Goal: Contribute content

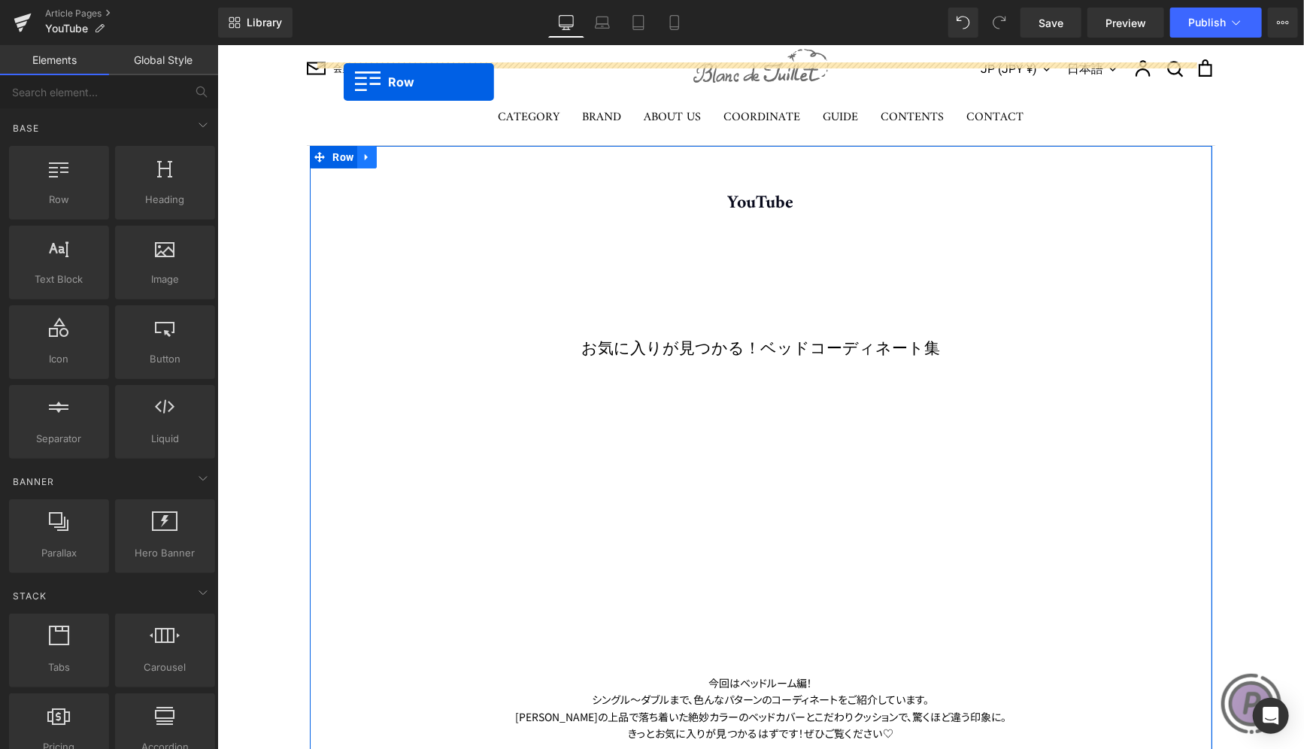
scroll to position [29, 0]
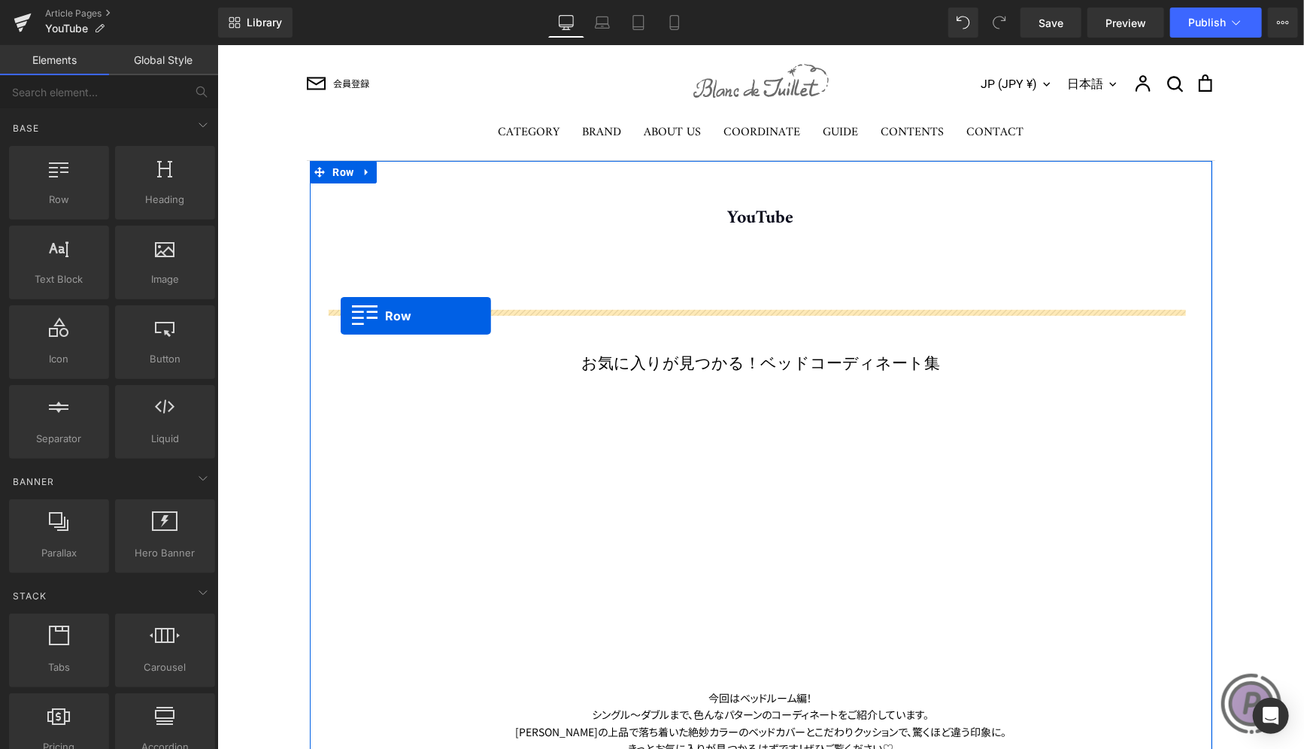
drag, startPoint x: 326, startPoint y: 395, endPoint x: 340, endPoint y: 314, distance: 82.4
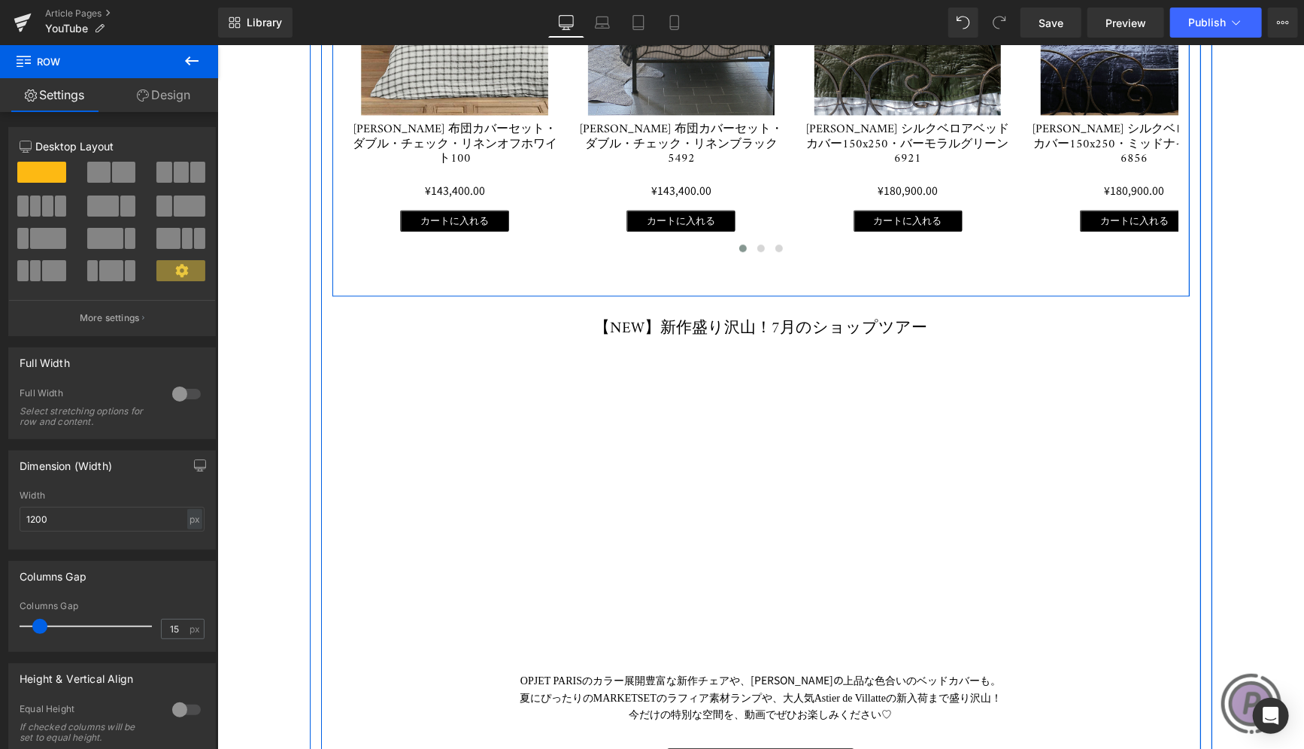
scroll to position [2059, 0]
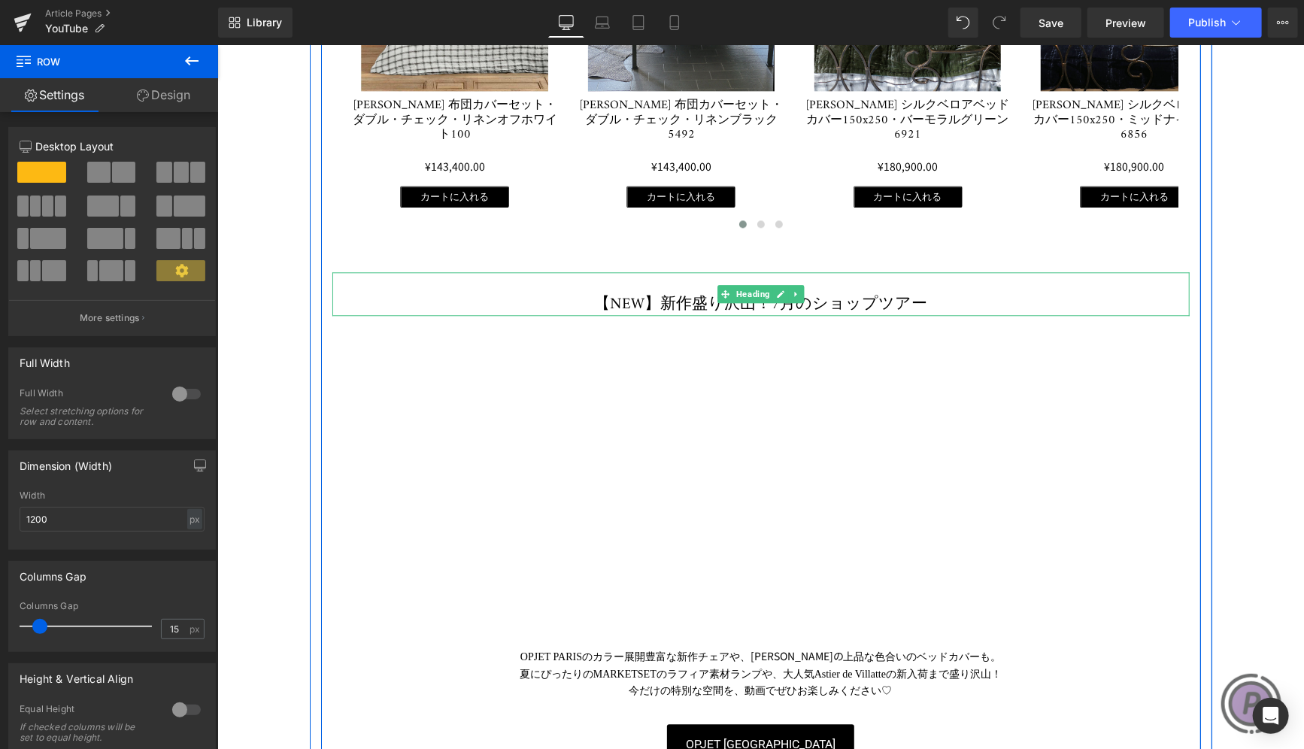
click at [662, 293] on h1 "【NEW】新作盛り沢山！7月のショップツアー" at bounding box center [760, 304] width 857 height 22
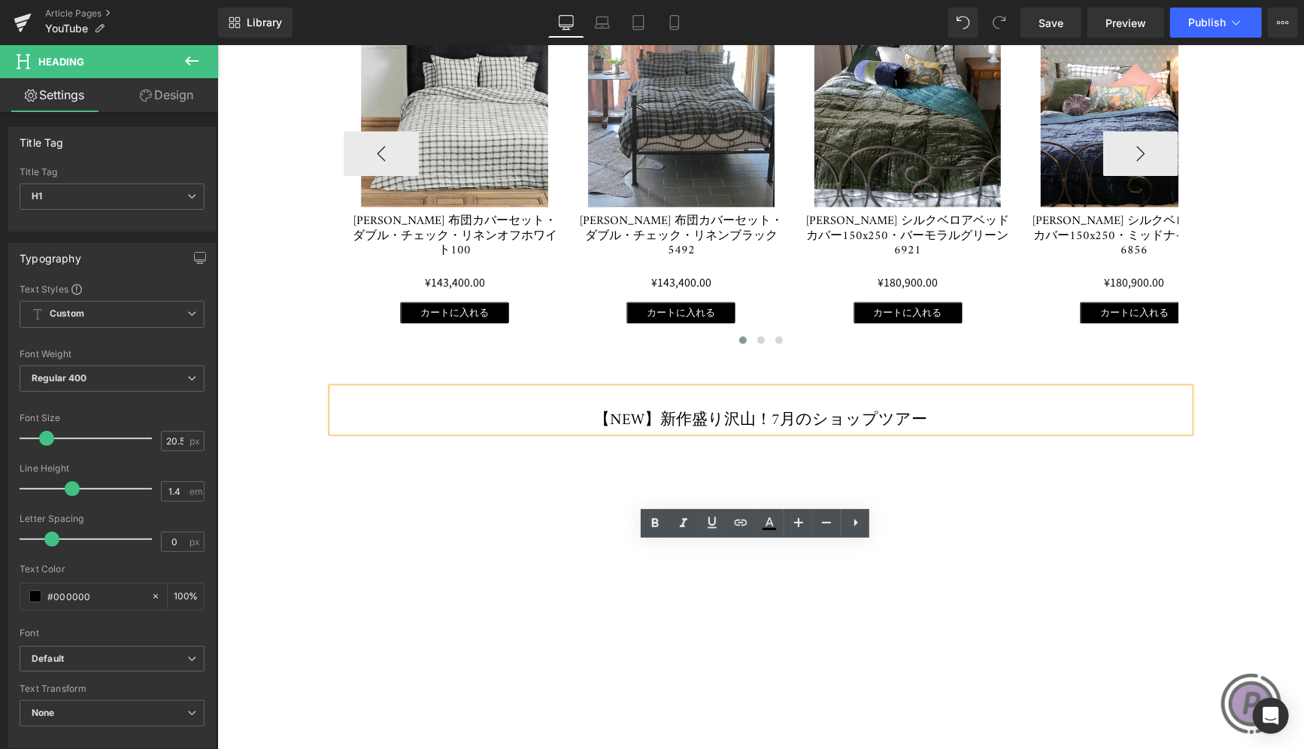
scroll to position [2209, 0]
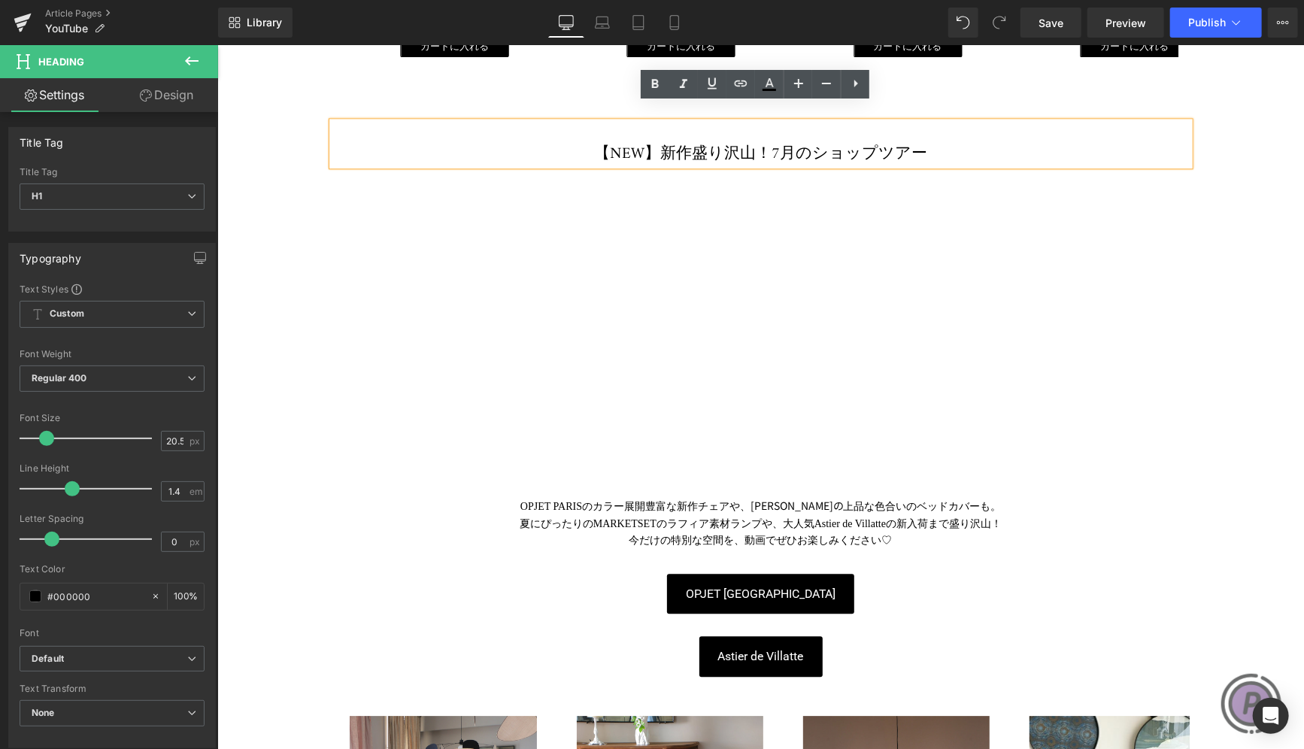
click at [653, 143] on h1 "【NEW】新作盛り沢山！7月のショップツアー" at bounding box center [760, 154] width 857 height 22
drag, startPoint x: 666, startPoint y: 132, endPoint x: 610, endPoint y: 134, distance: 55.6
click at [610, 143] on h1 "【NEW】新作盛り沢山！7月のショップツアー" at bounding box center [760, 154] width 857 height 22
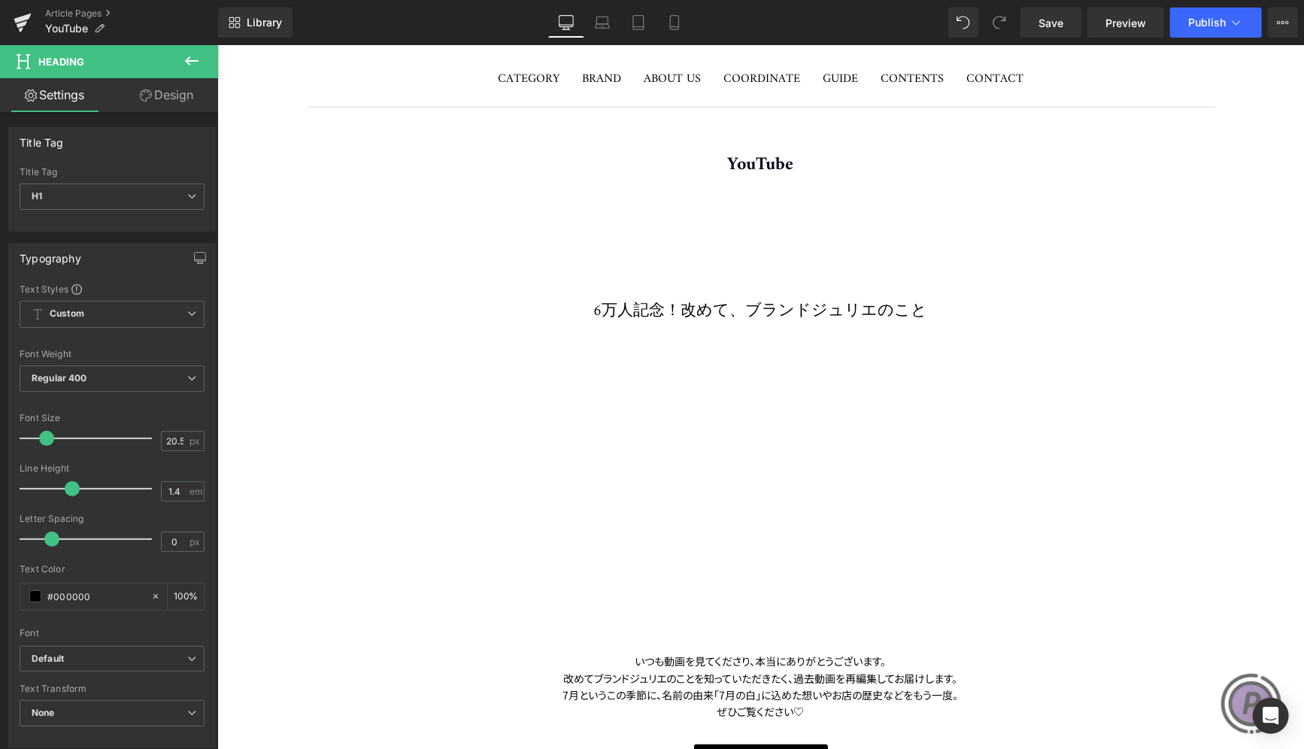
scroll to position [0, 0]
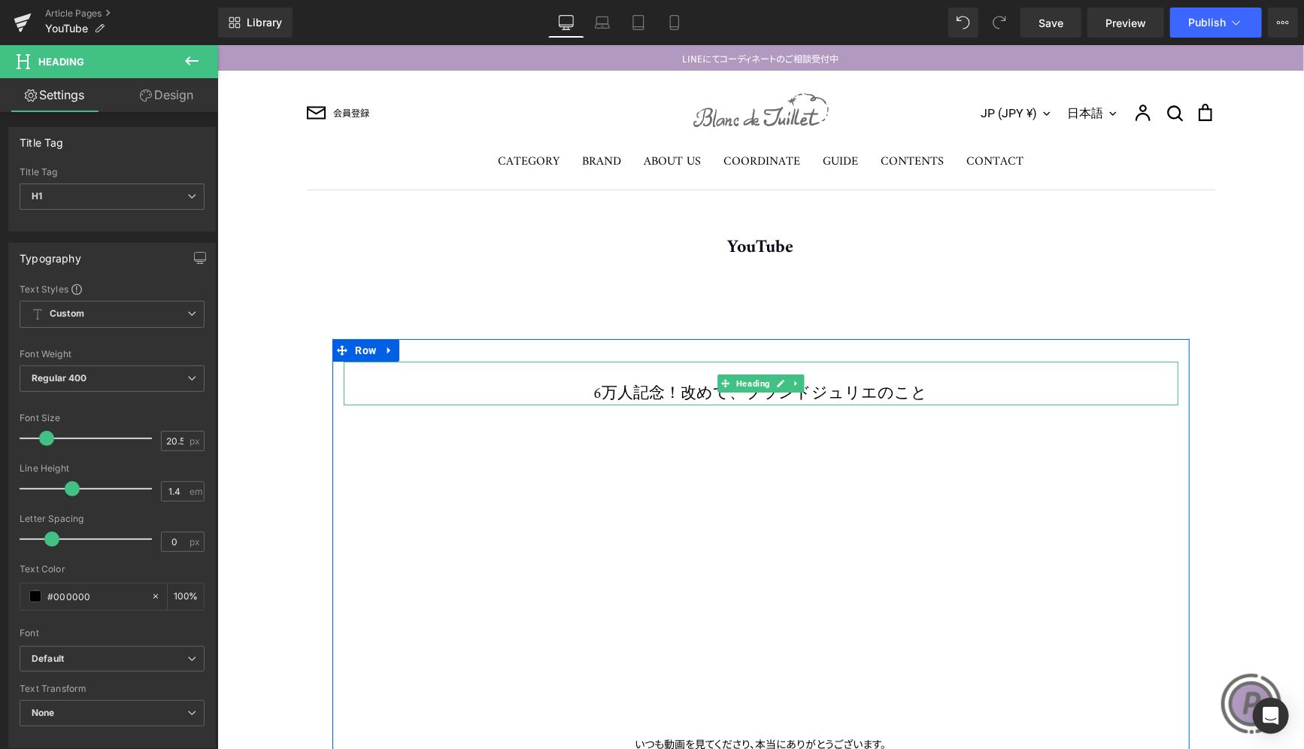
click at [605, 384] on h1 "6万人記念！改めて、ブランドジュリエのこと" at bounding box center [760, 394] width 834 height 22
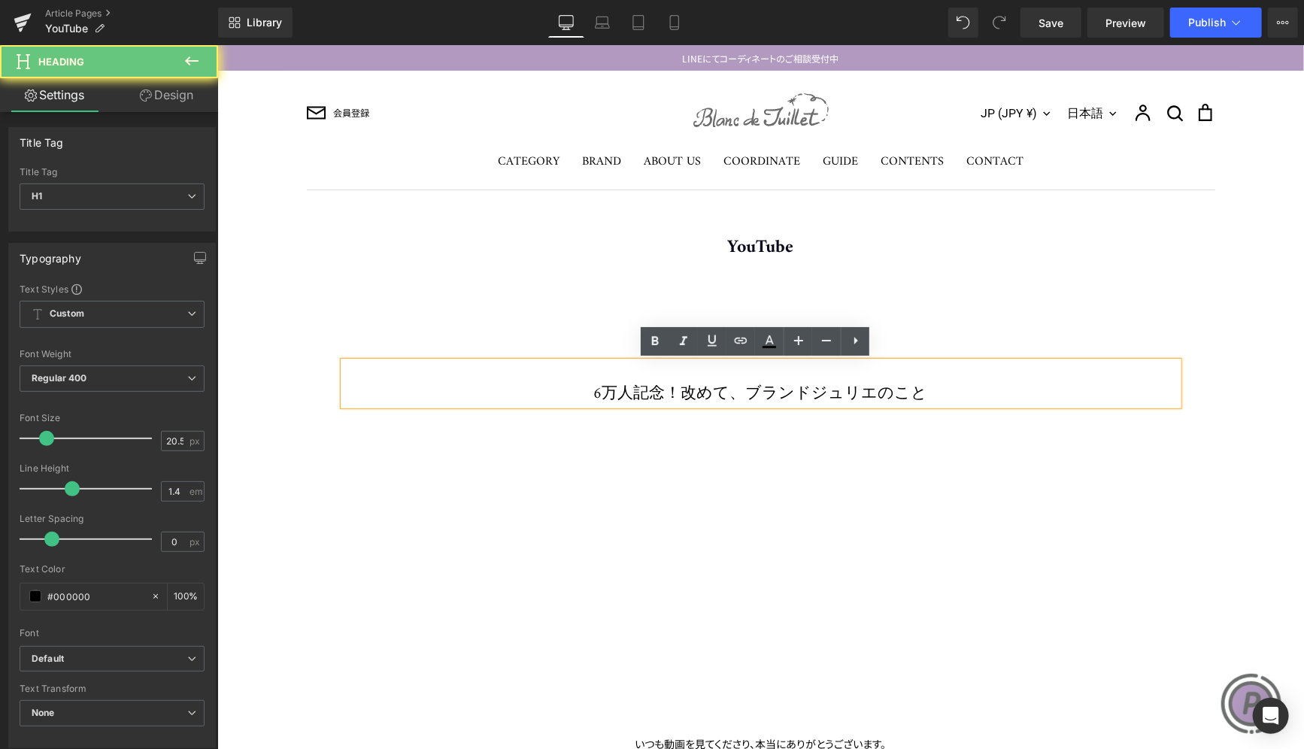
click at [619, 391] on h1 "6万人記念！改めて、ブランドジュリエのこと" at bounding box center [760, 394] width 834 height 22
paste div
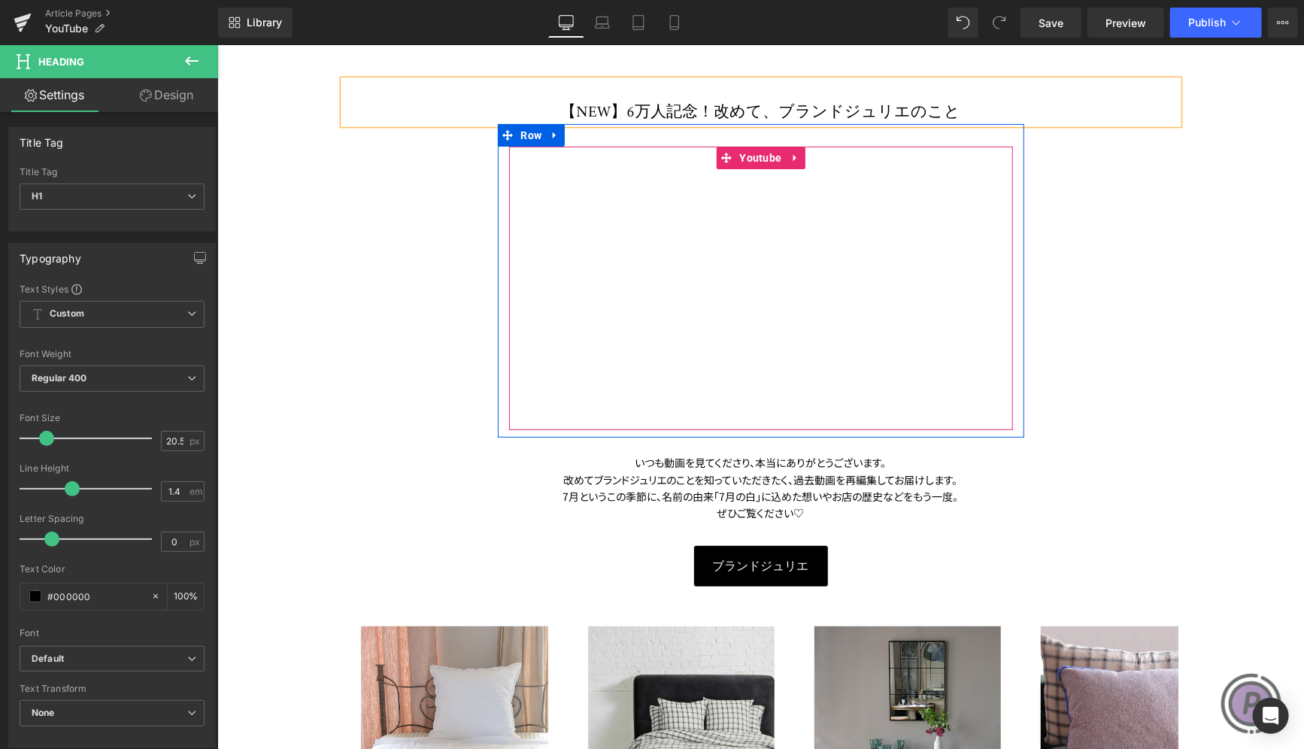
scroll to position [301, 0]
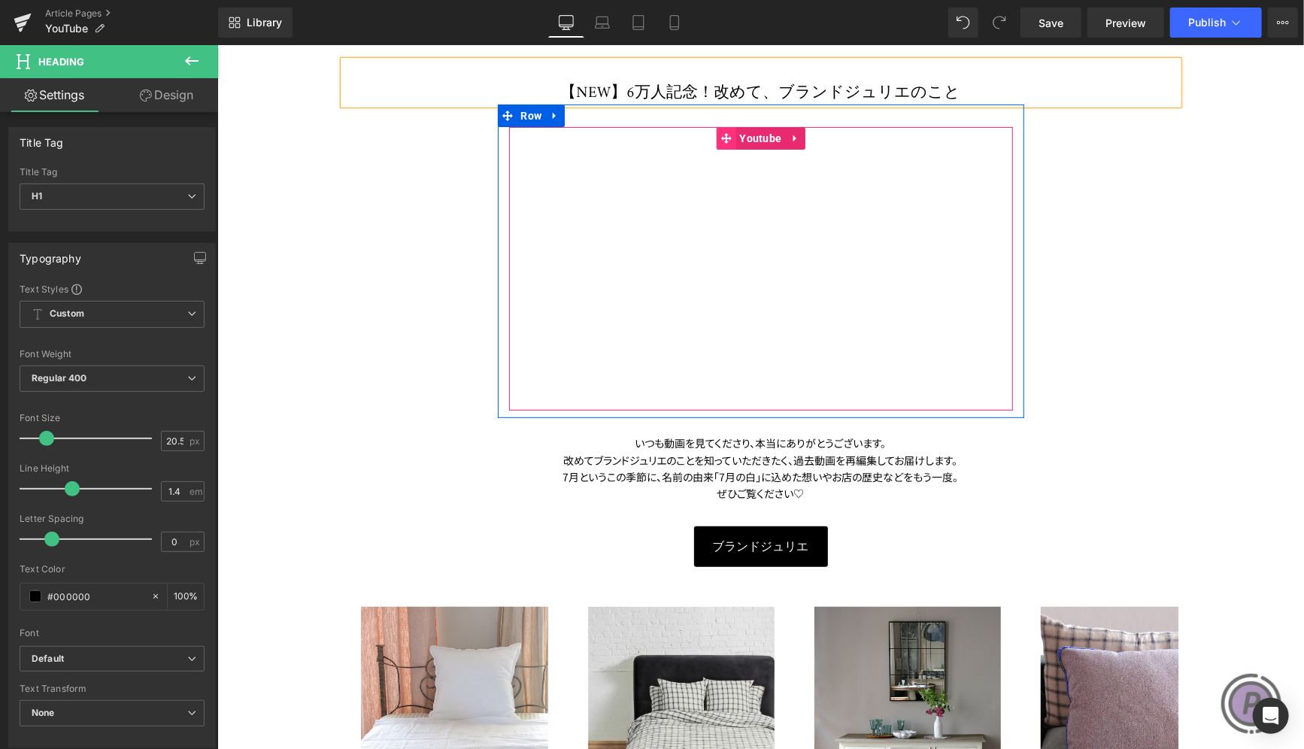
click at [722, 143] on span at bounding box center [725, 137] width 20 height 23
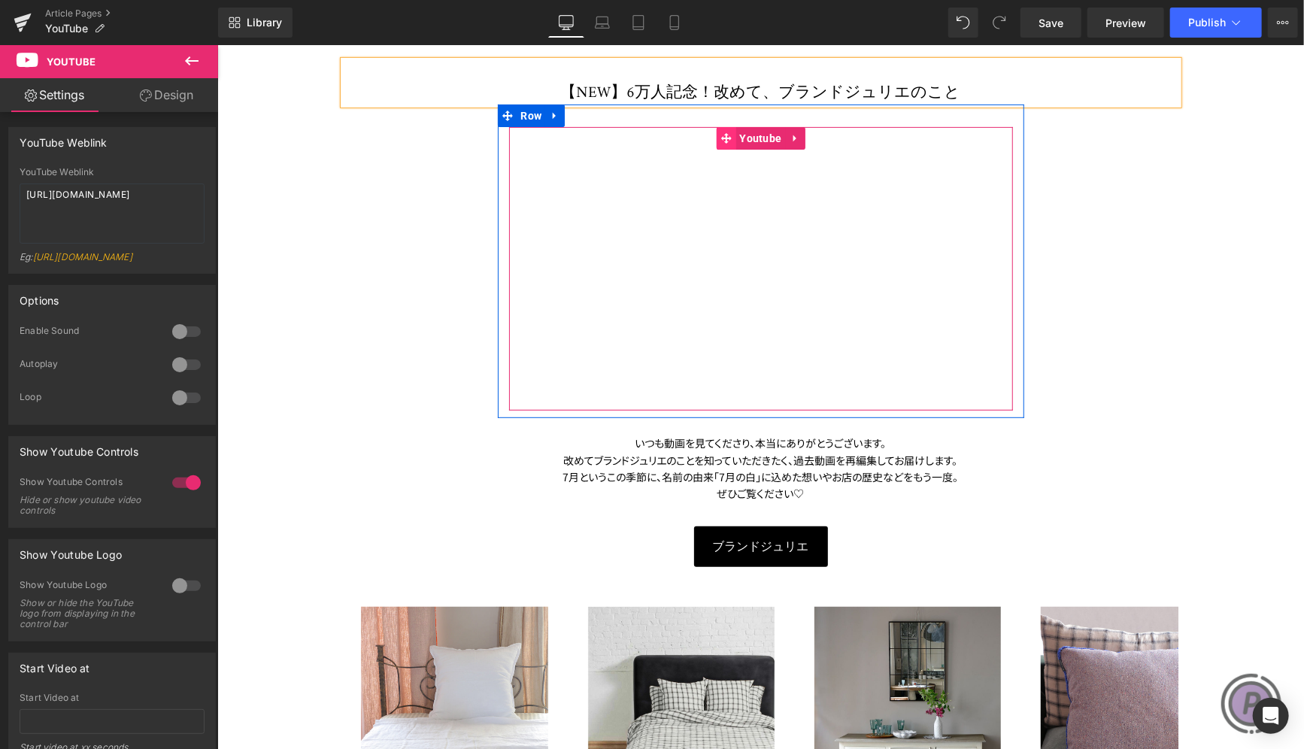
click at [719, 138] on icon at bounding box center [724, 137] width 11 height 11
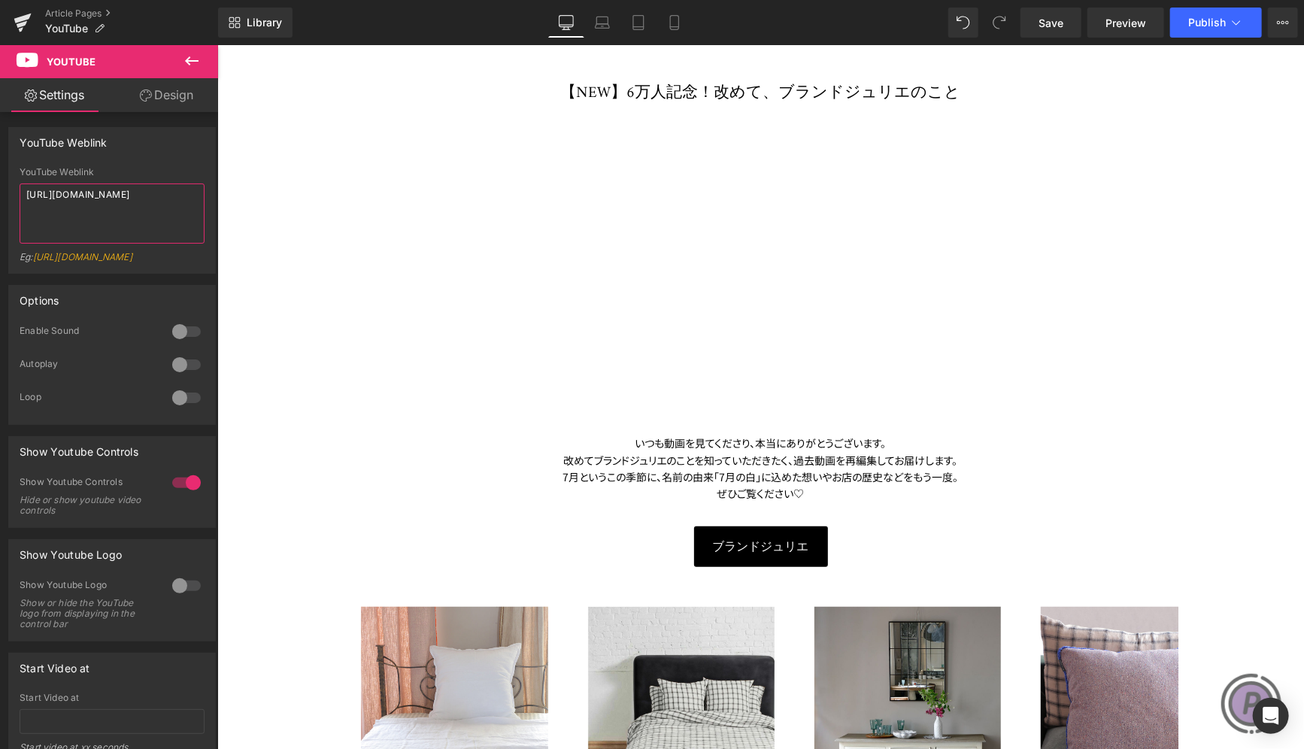
drag, startPoint x: 152, startPoint y: 207, endPoint x: -76, endPoint y: 201, distance: 227.9
click at [0, 201] on html "Youtube You are previewing how the will restyle your page. You can not edit Ele…" at bounding box center [652, 374] width 1304 height 749
click at [99, 204] on textarea "[URL][DOMAIN_NAME]" at bounding box center [112, 213] width 185 height 60
drag, startPoint x: 138, startPoint y: 199, endPoint x: 109, endPoint y: 198, distance: 28.6
click at [109, 196] on textarea "[URL][DOMAIN_NAME]" at bounding box center [112, 213] width 185 height 60
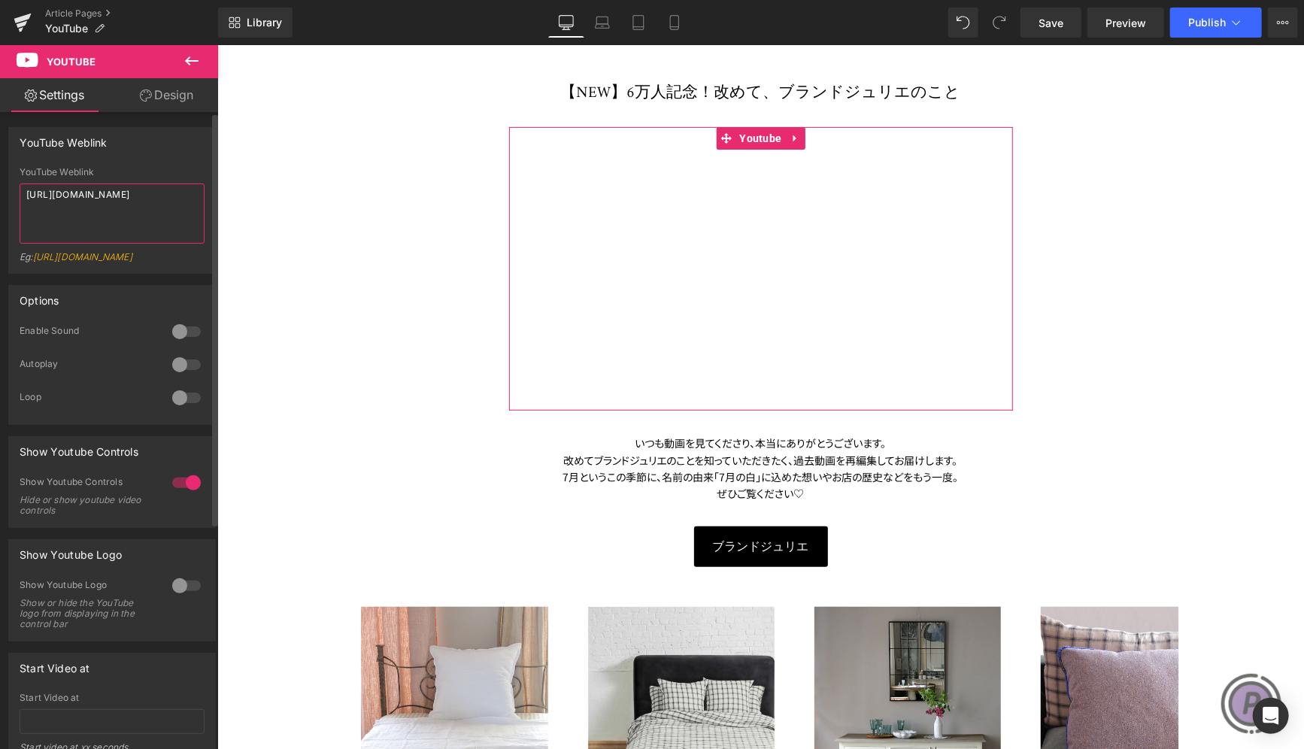
drag, startPoint x: 152, startPoint y: 209, endPoint x: 90, endPoint y: 200, distance: 62.3
click at [147, 207] on textarea "[URL][DOMAIN_NAME]" at bounding box center [112, 213] width 185 height 60
drag, startPoint x: 90, startPoint y: 200, endPoint x: -4, endPoint y: 192, distance: 94.3
click at [0, 192] on html "Youtube You are previewing how the will restyle your page. You can not edit Ele…" at bounding box center [652, 374] width 1304 height 749
type textarea "[URL][DOMAIN_NAME]"
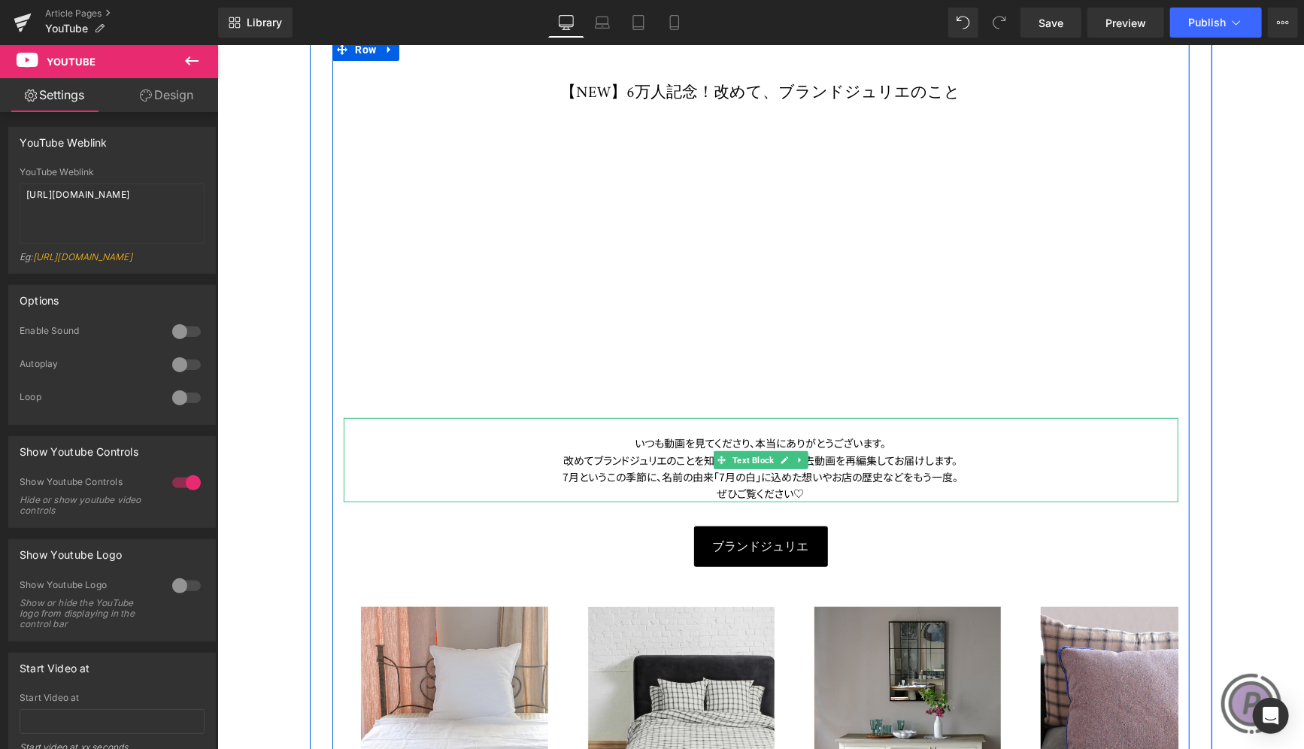
click at [650, 453] on span "改めてブランドジュリエのことを知っていただきたく、過去動画を再編集してお届けします。" at bounding box center [760, 459] width 394 height 15
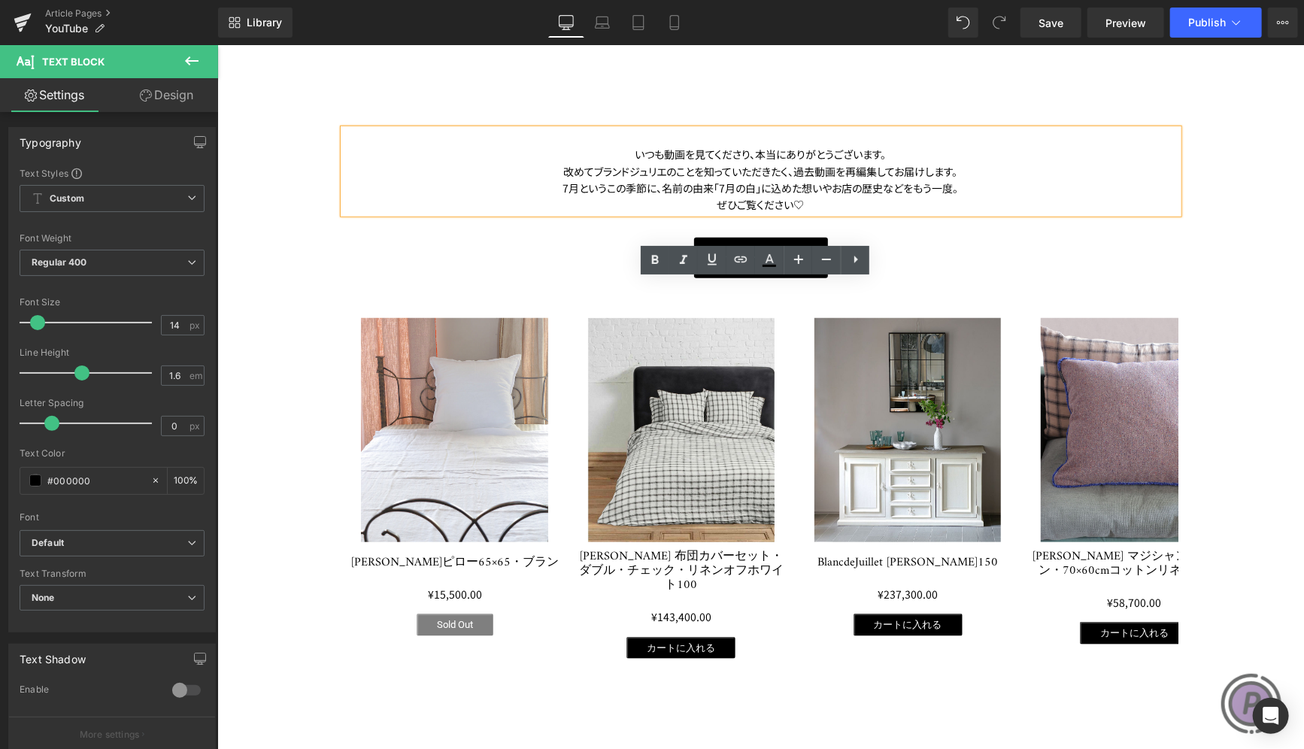
scroll to position [601, 0]
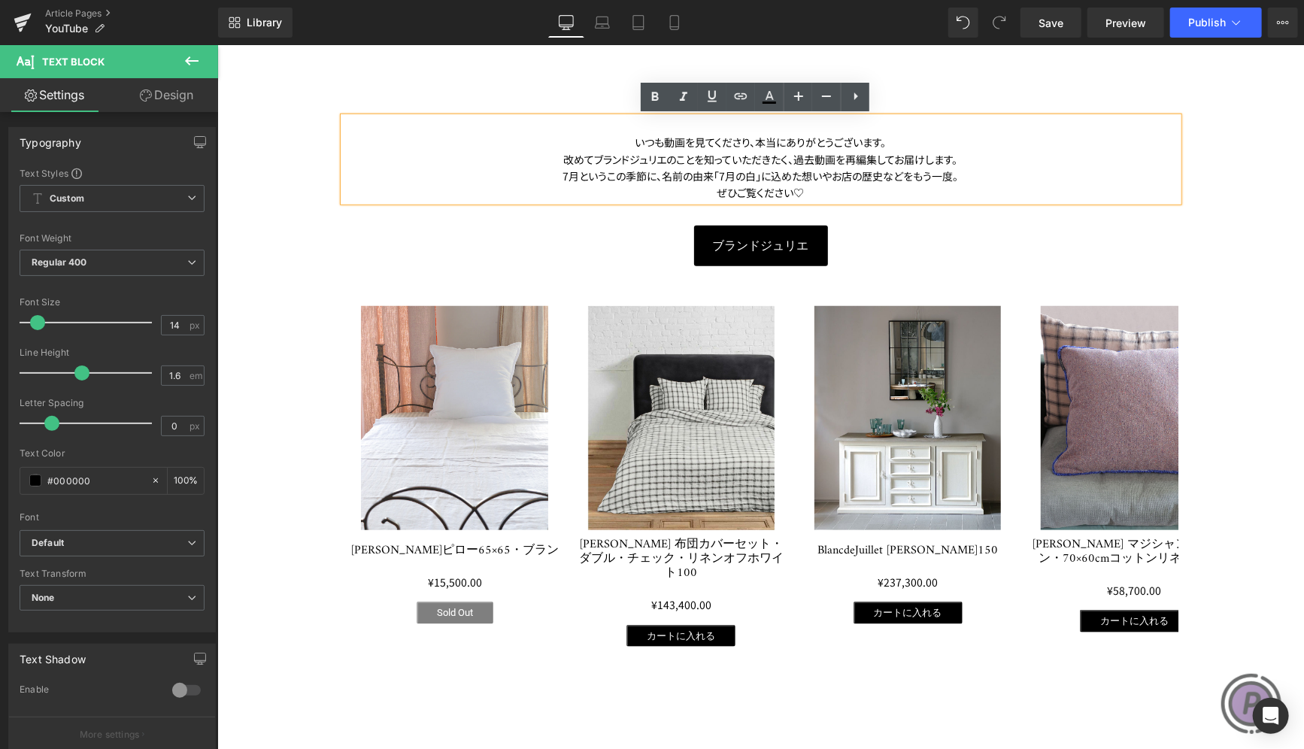
click at [450, 400] on img at bounding box center [453, 417] width 187 height 224
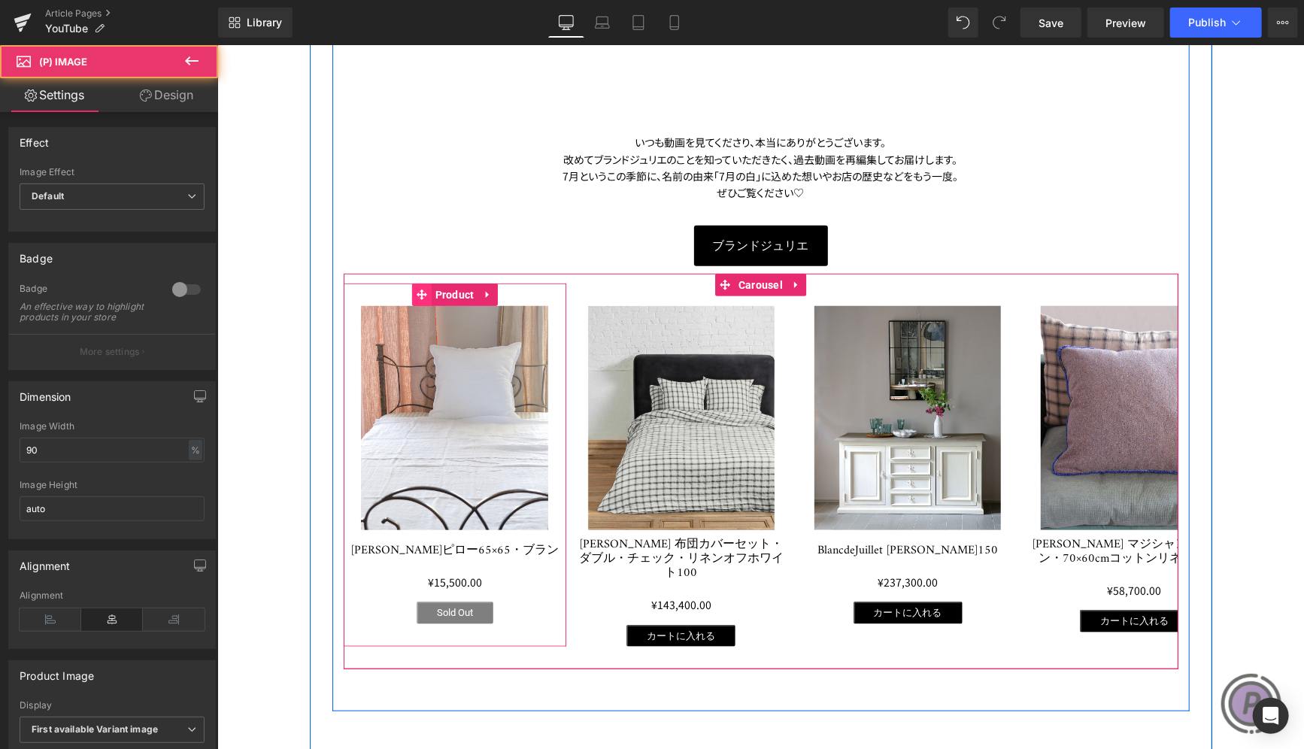
click at [416, 293] on icon at bounding box center [421, 294] width 11 height 11
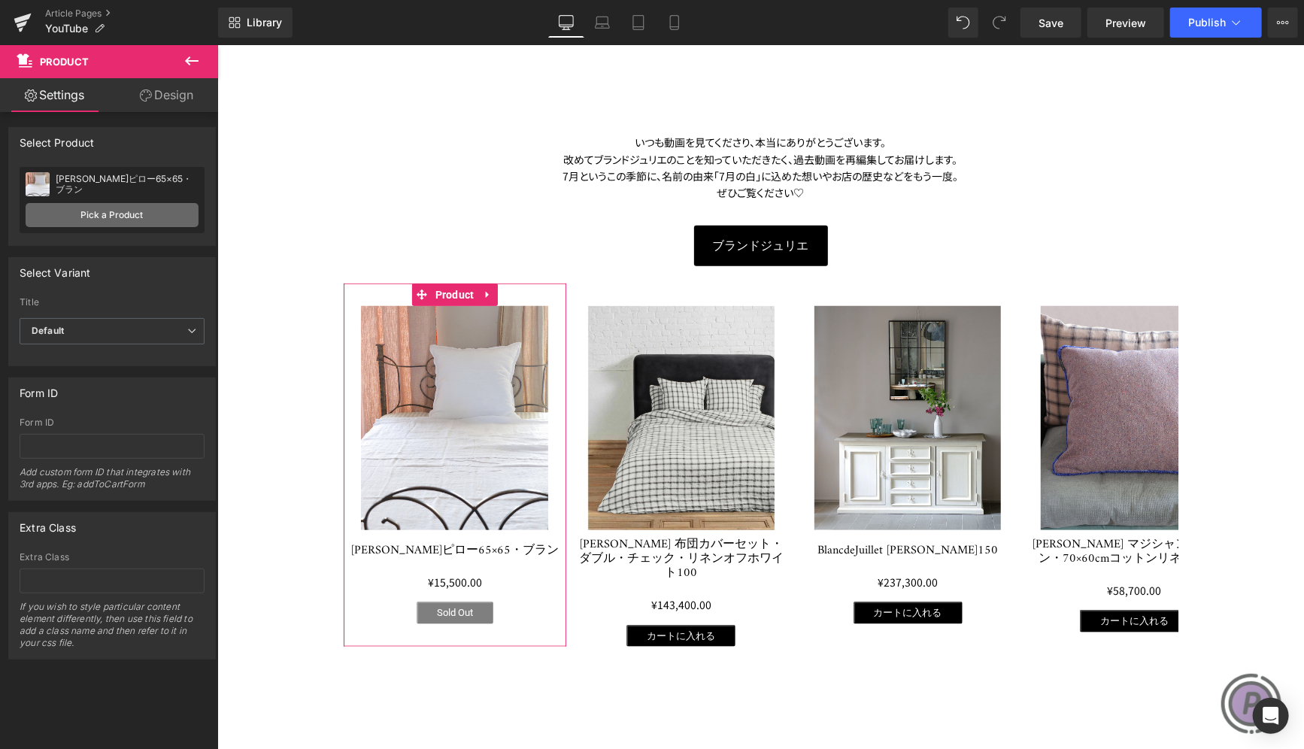
click at [156, 220] on link "Pick a Product" at bounding box center [112, 215] width 173 height 24
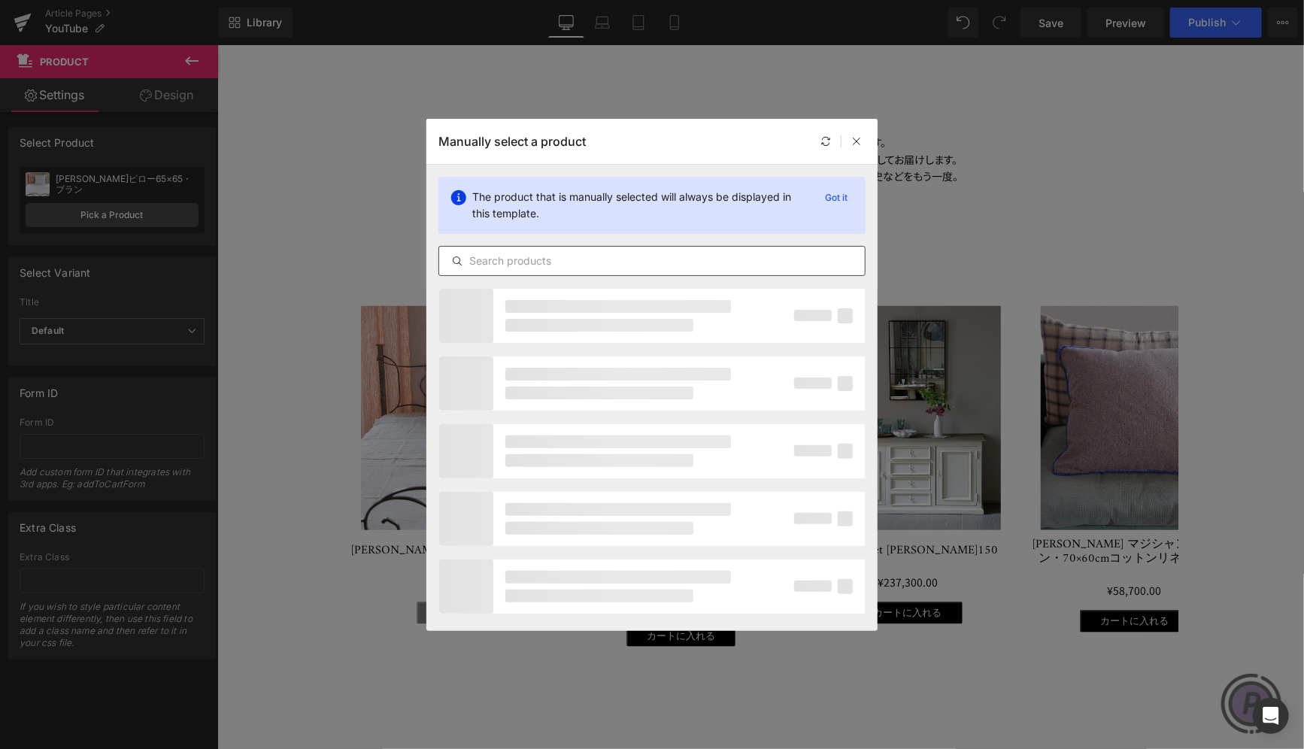
click at [486, 256] on input "text" at bounding box center [651, 261] width 425 height 18
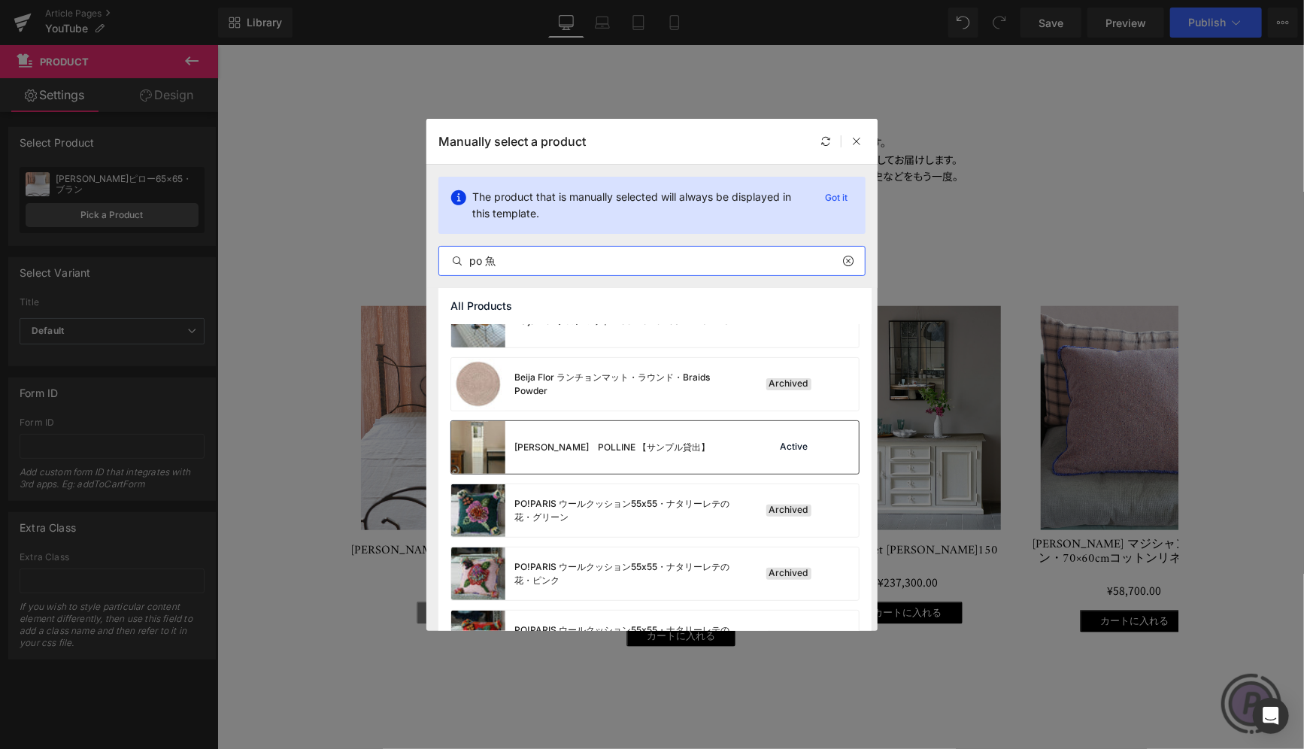
scroll to position [376, 0]
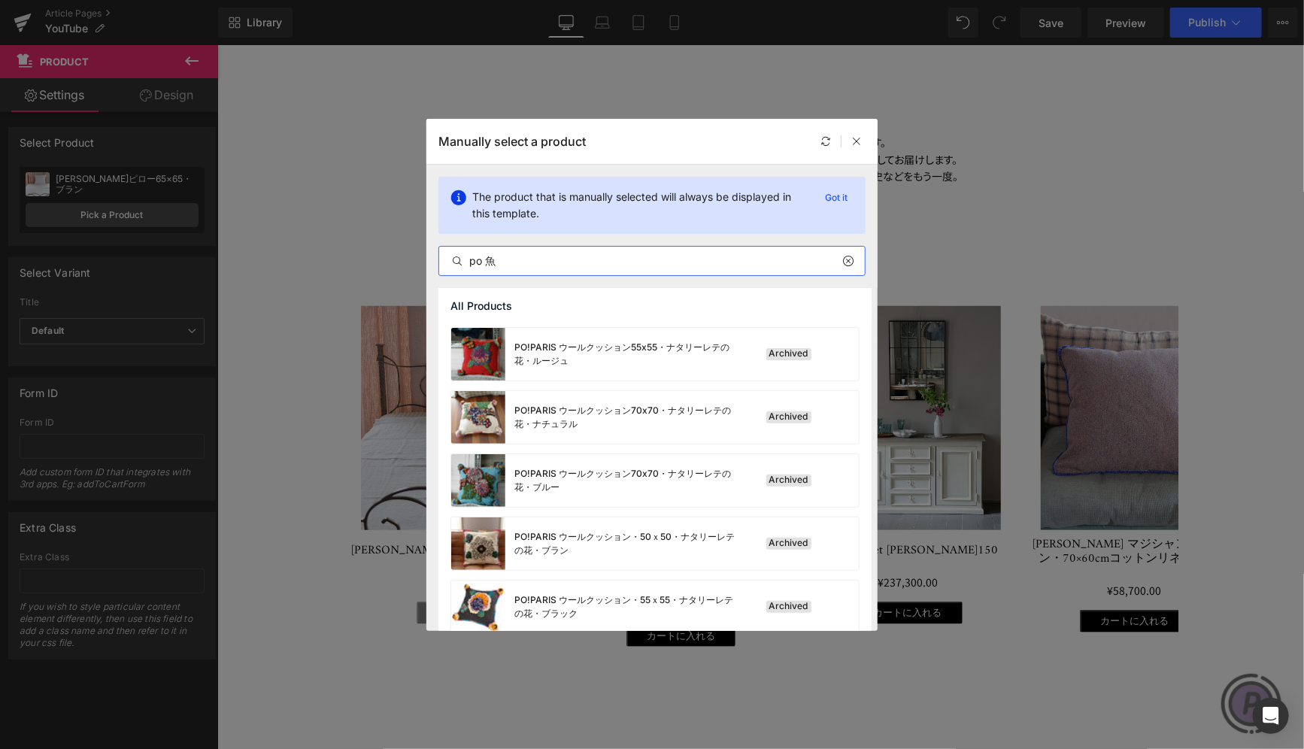
drag, startPoint x: 486, startPoint y: 261, endPoint x: 437, endPoint y: 258, distance: 49.0
click at [438, 258] on div "po 魚" at bounding box center [651, 261] width 427 height 30
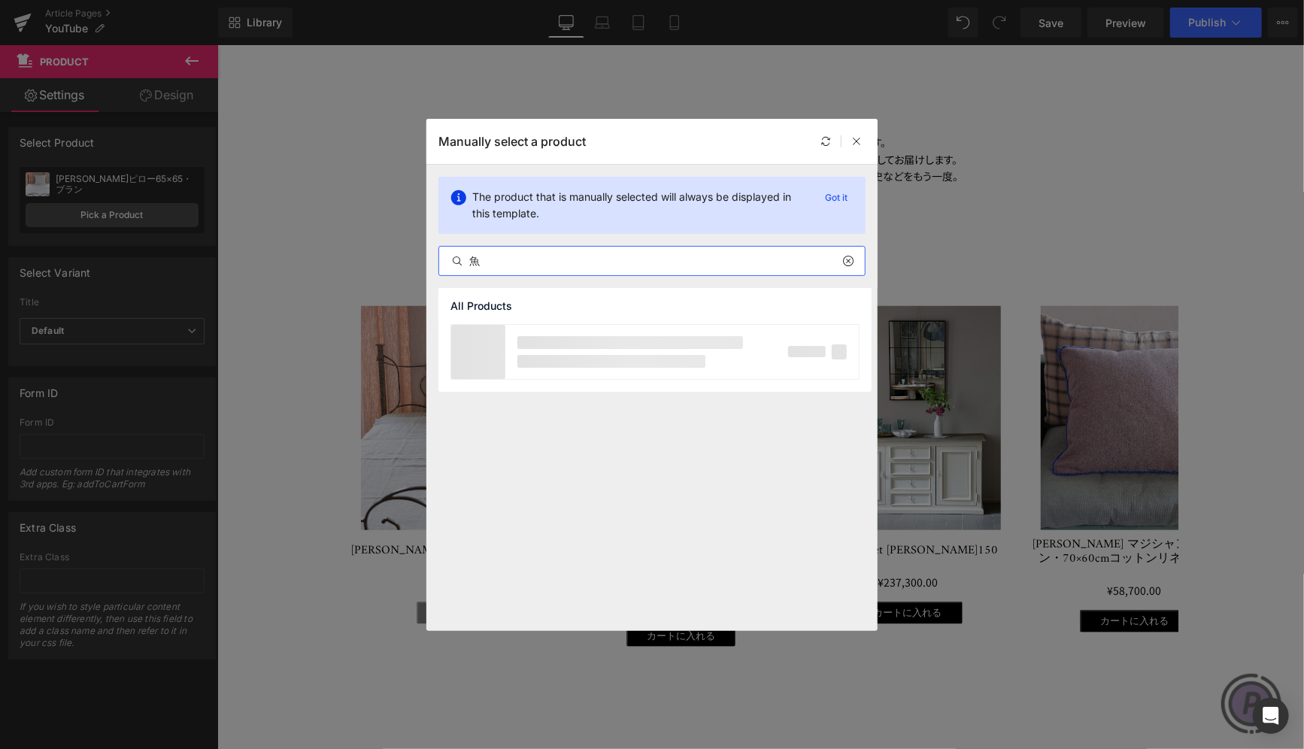
click at [530, 265] on input "魚" at bounding box center [651, 261] width 425 height 18
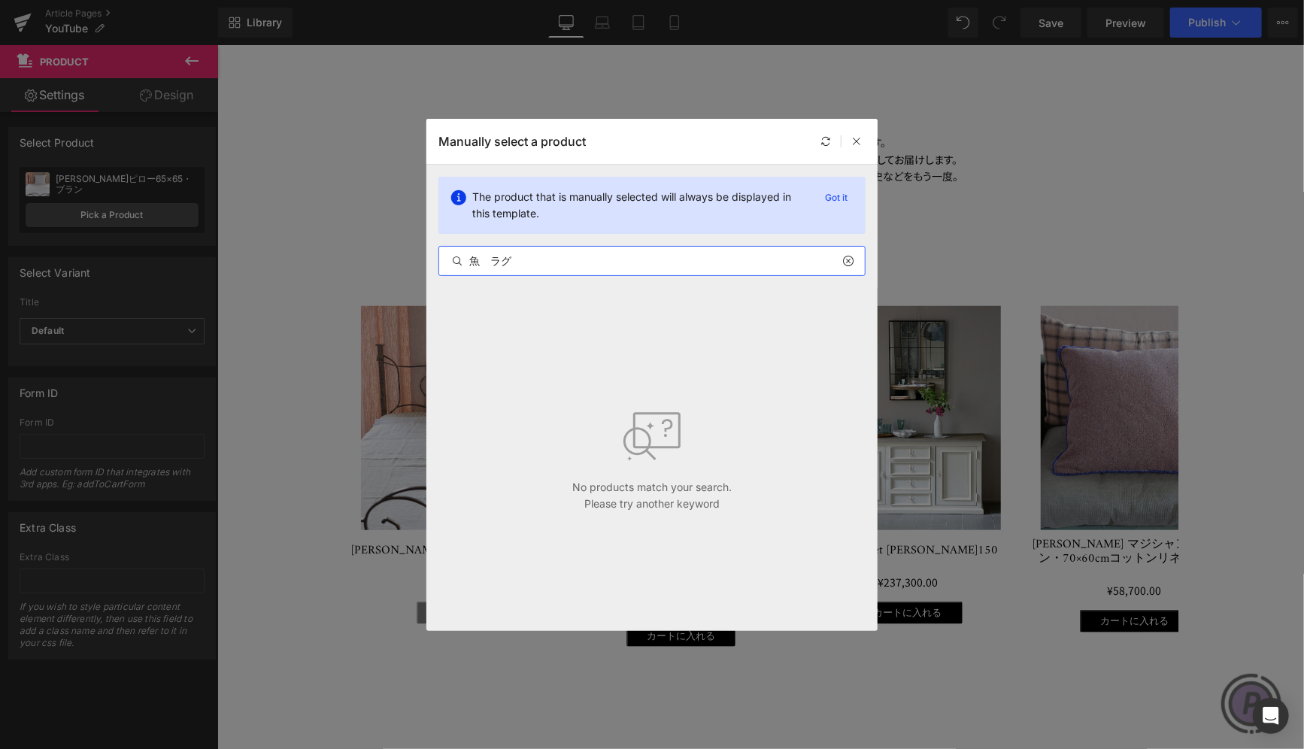
drag, startPoint x: 478, startPoint y: 259, endPoint x: 542, endPoint y: 261, distance: 63.9
click at [542, 261] on input "魚　ラグ" at bounding box center [651, 261] width 425 height 18
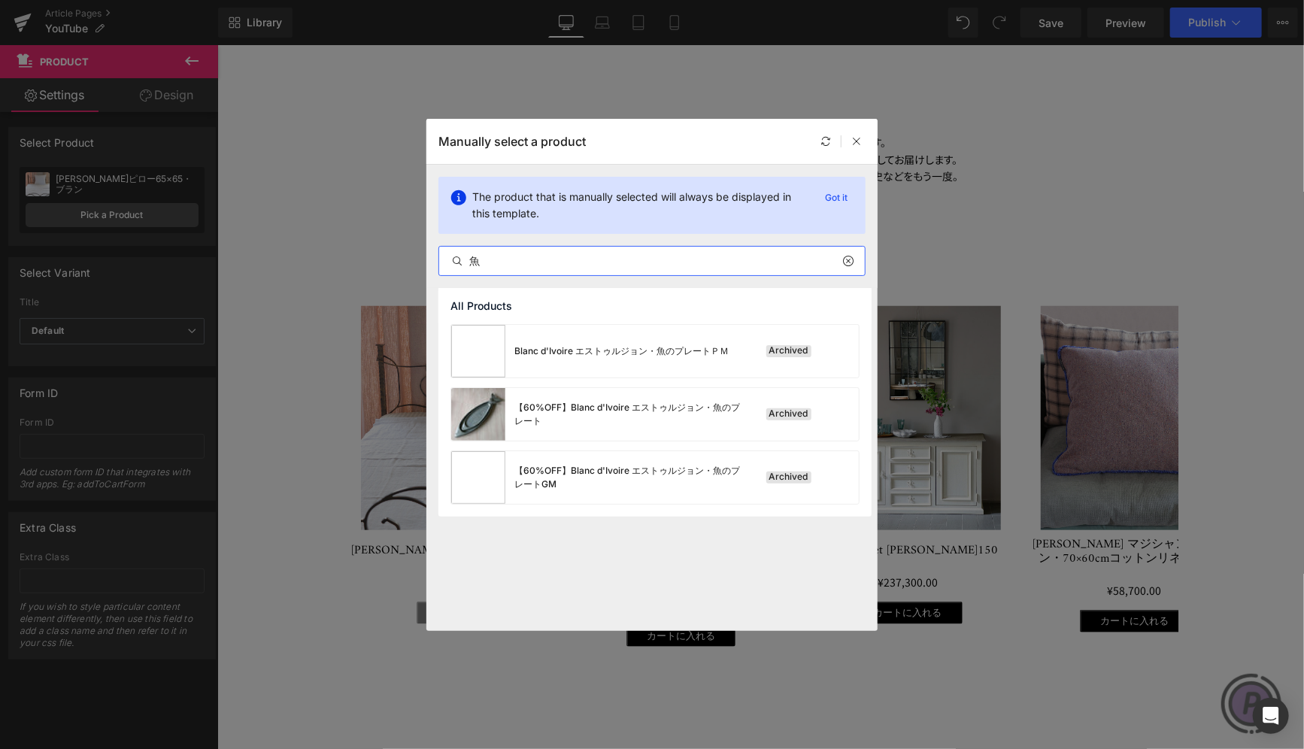
type input "魚"
click at [849, 263] on icon at bounding box center [847, 261] width 11 height 12
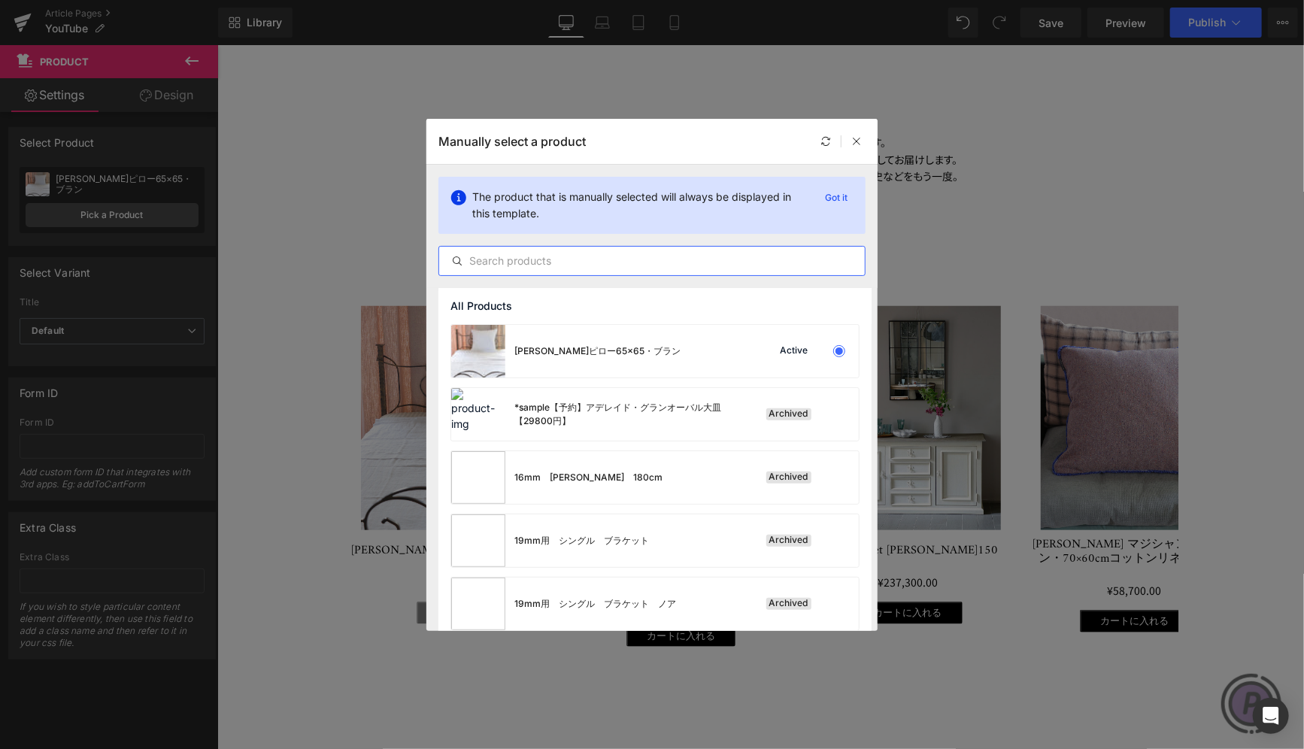
paste input "PO!PARIS ラグ・ナタリーレテの海の生き物"
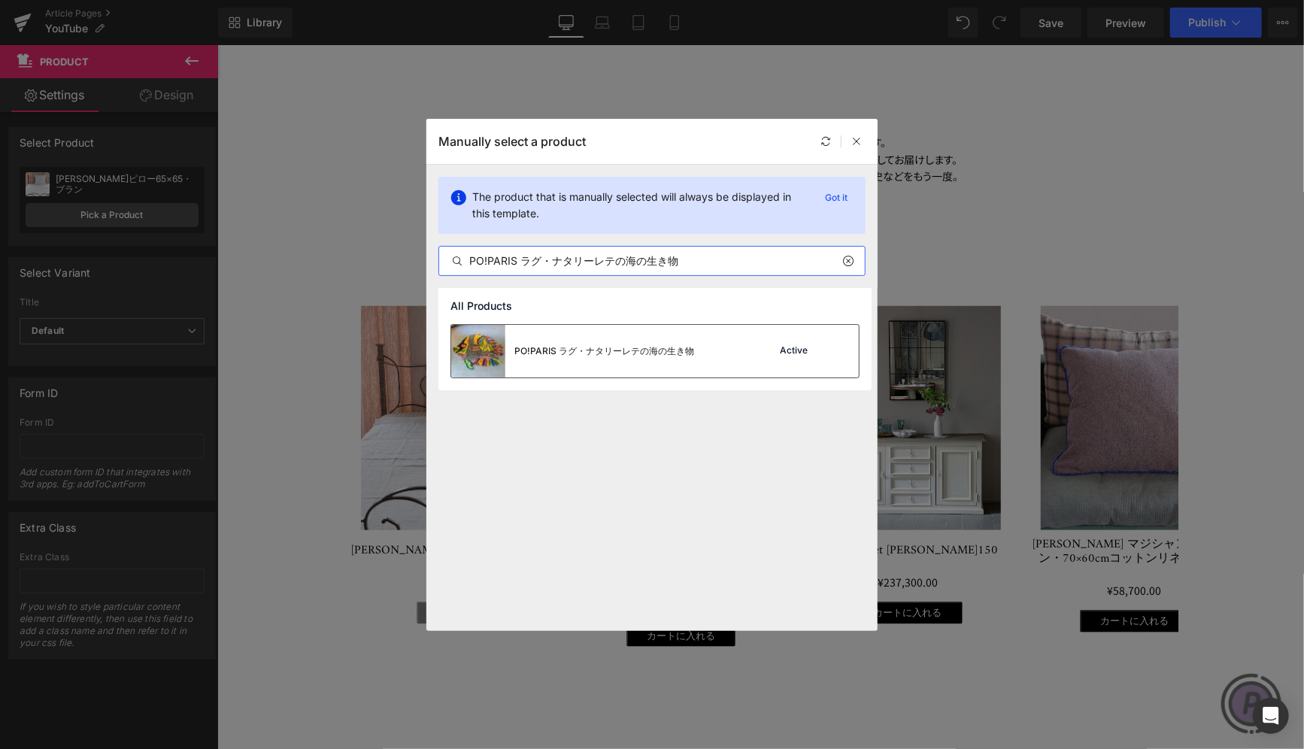
type input "PO!PARIS ラグ・ナタリーレテの海の生き物"
click at [747, 350] on div "PO!PARIS ラグ・ナタリーレテの海の生き物 Active" at bounding box center [654, 351] width 407 height 53
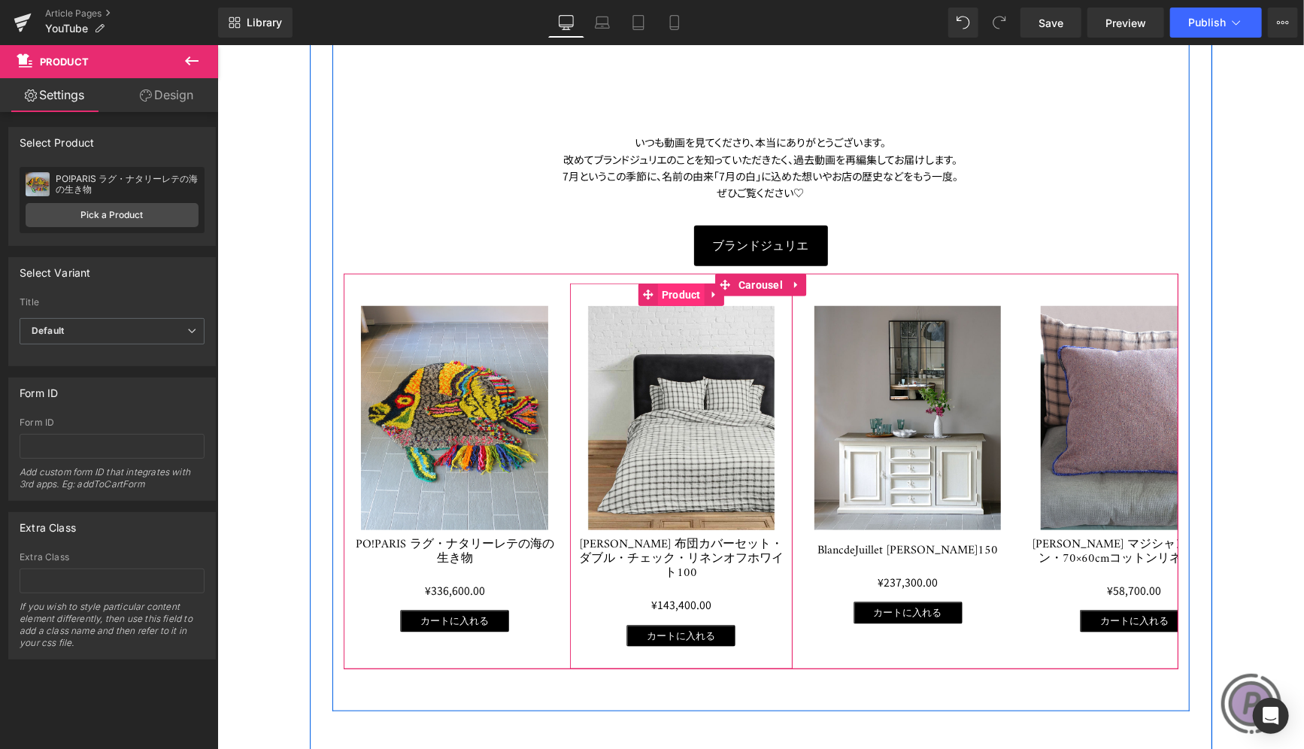
click at [657, 293] on span "Product" at bounding box center [680, 294] width 47 height 23
click at [644, 295] on icon at bounding box center [647, 294] width 11 height 11
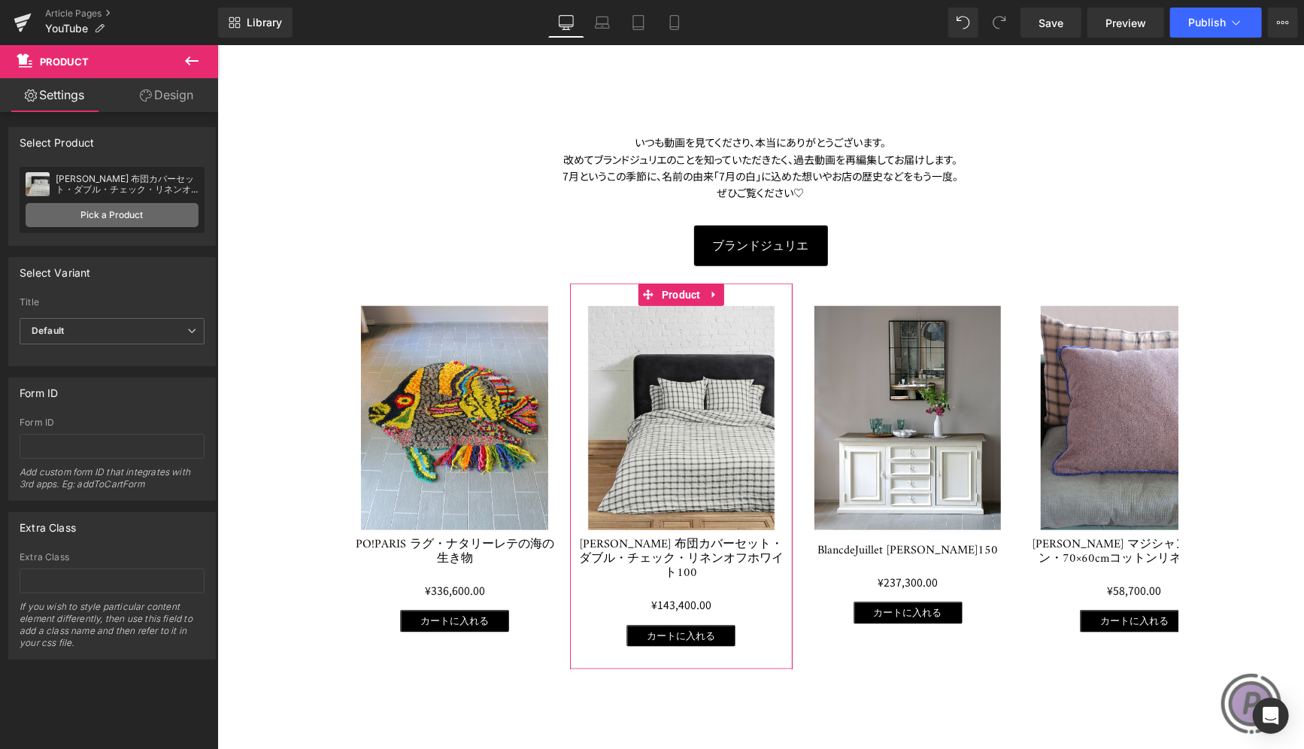
click at [103, 213] on link "Pick a Product" at bounding box center [112, 215] width 173 height 24
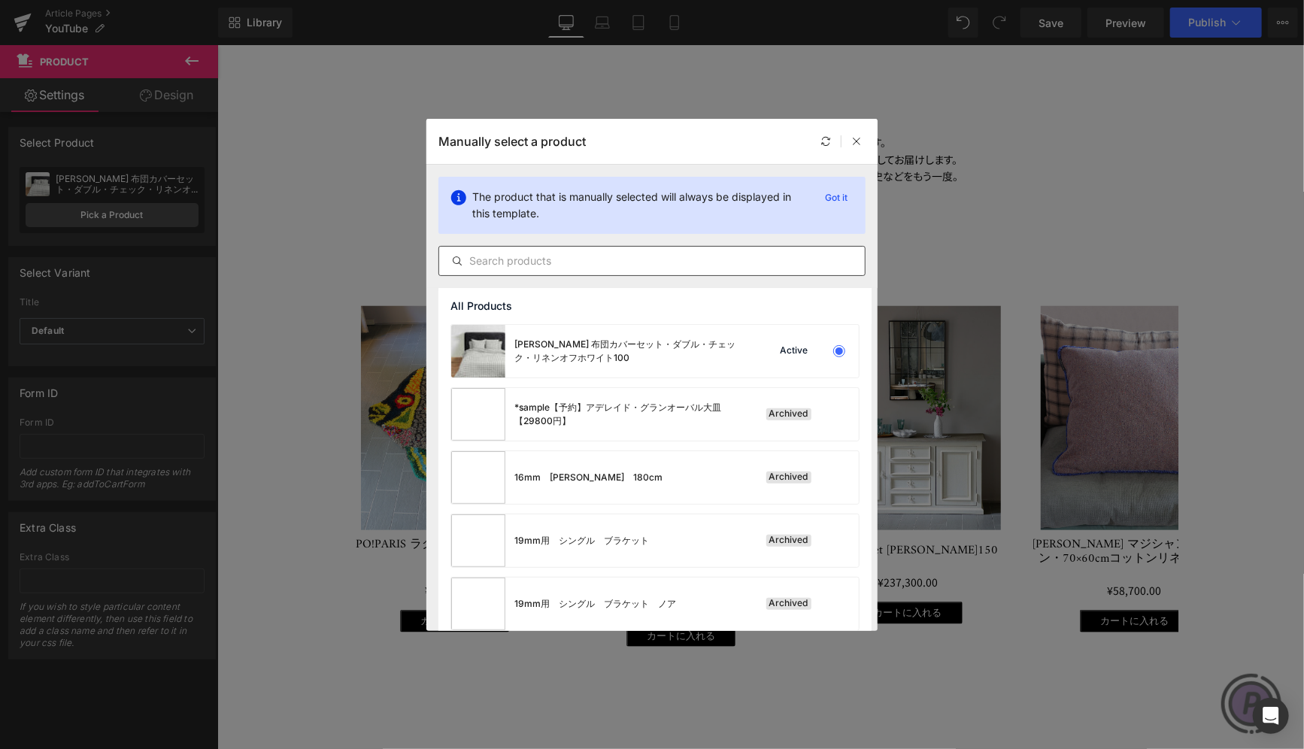
click at [607, 250] on div at bounding box center [651, 261] width 427 height 30
click at [579, 252] on input "text" at bounding box center [651, 261] width 425 height 18
click at [555, 266] on input "text" at bounding box center [651, 261] width 425 height 18
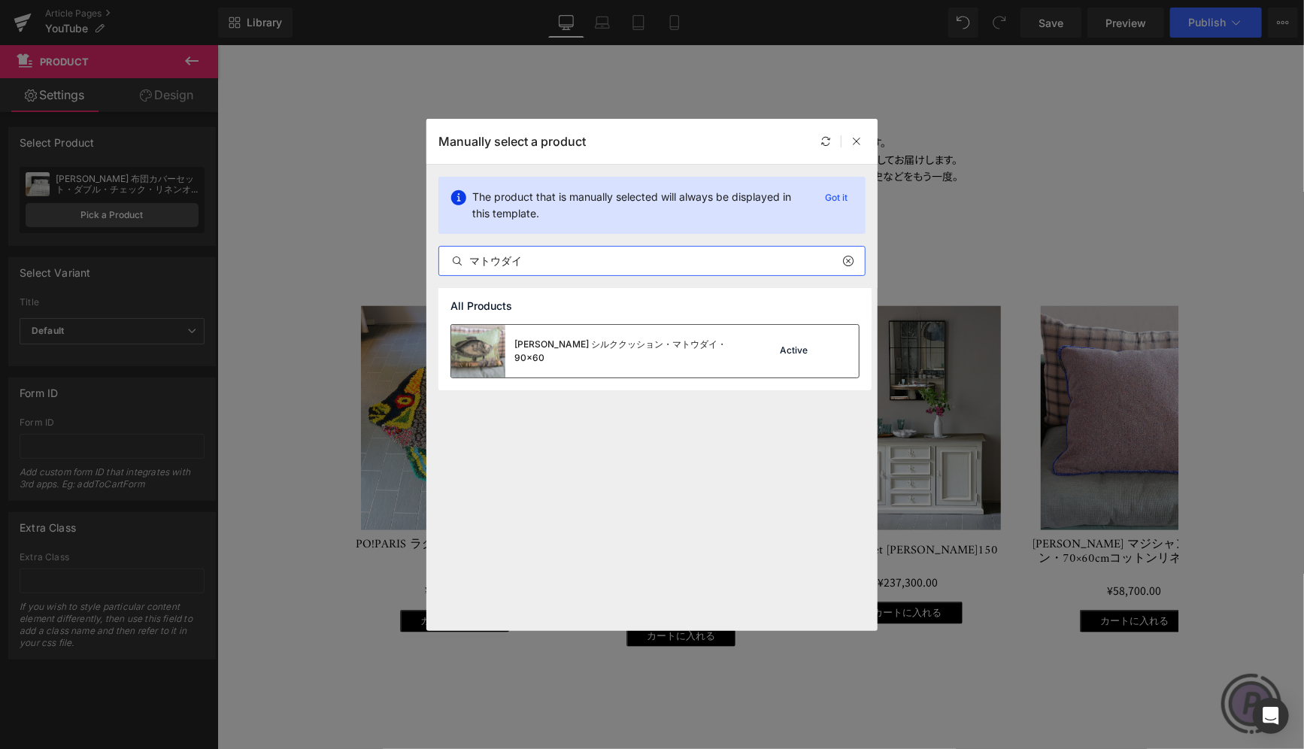
type input "マトウダイ"
click at [571, 345] on div "[PERSON_NAME] シルククッション・マトウダイ・90×60" at bounding box center [627, 351] width 226 height 27
